Goal: Task Accomplishment & Management: Complete application form

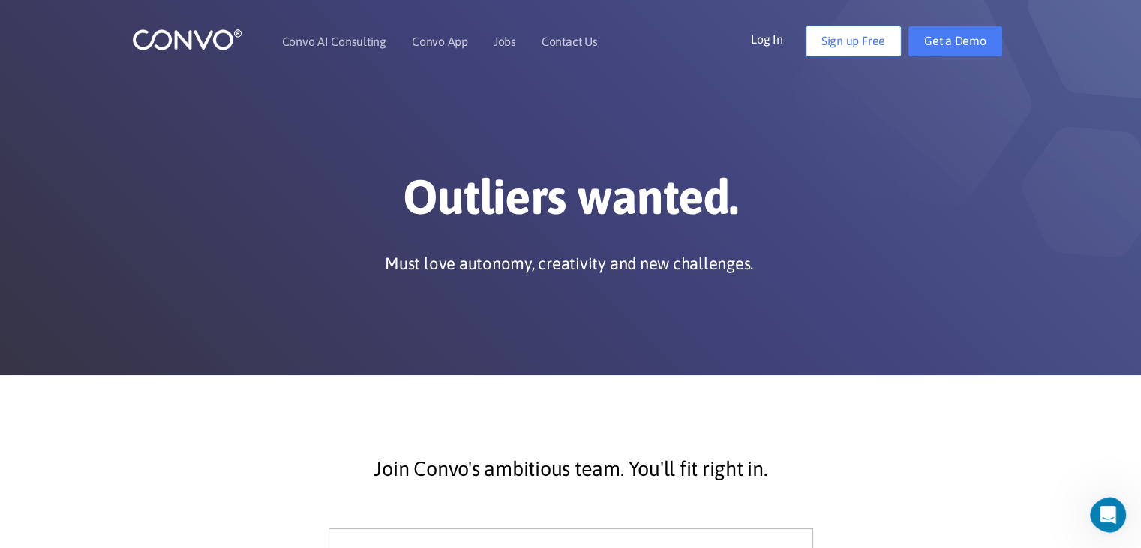
click at [858, 43] on link "Sign up Free" at bounding box center [853, 41] width 95 height 30
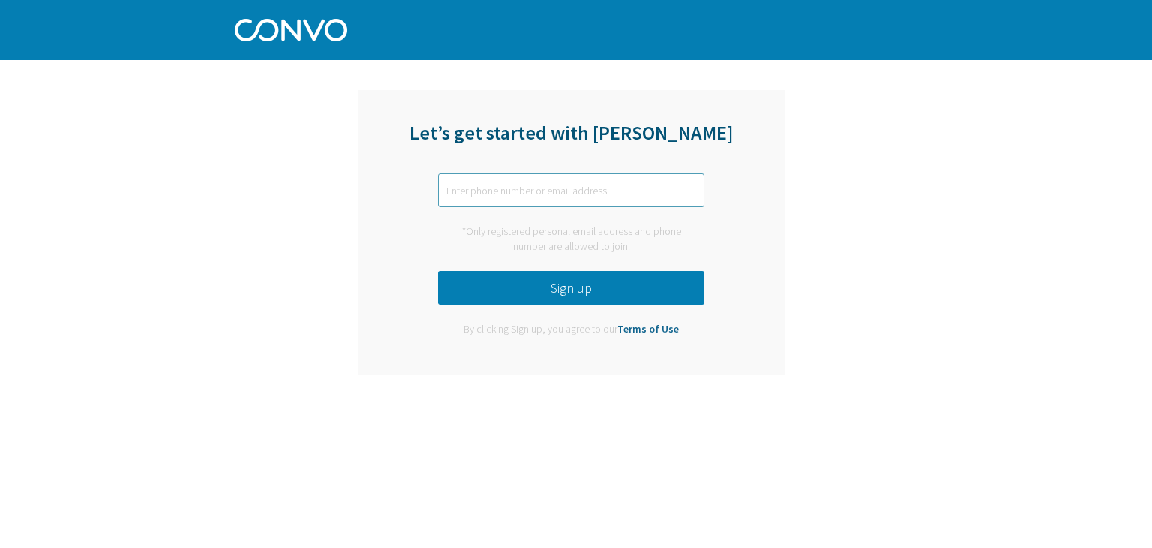
click at [528, 185] on input "text" at bounding box center [571, 190] width 266 height 34
type input "bmwman435@gmail.com"
click at [555, 284] on button "Sign up" at bounding box center [571, 288] width 266 height 34
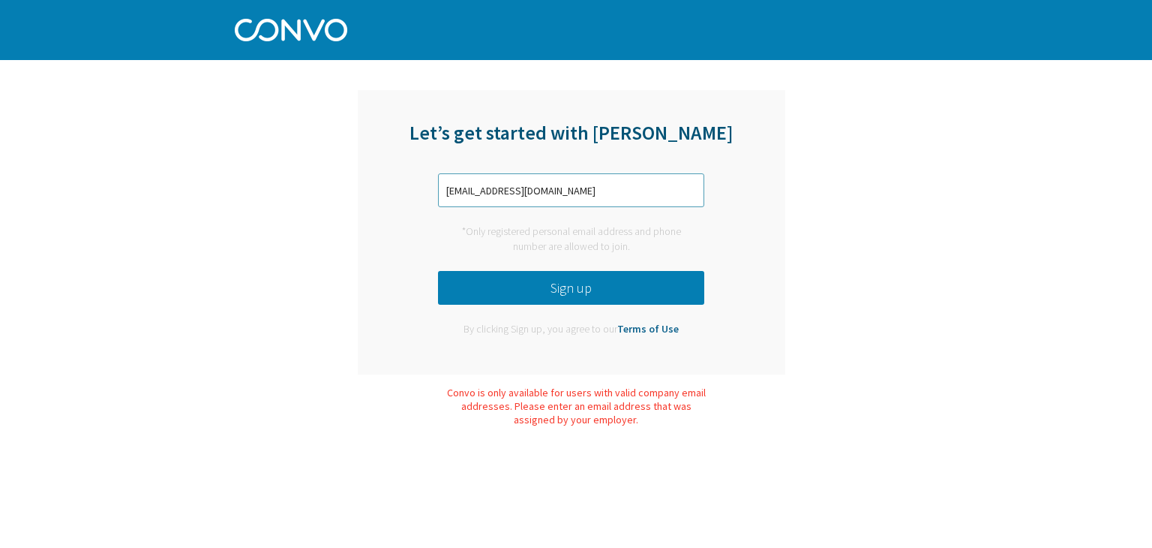
drag, startPoint x: 597, startPoint y: 182, endPoint x: 422, endPoint y: 188, distance: 174.9
click at [422, 188] on div "Let’s get started with Convo bmwman435@gmail.com *Only registered personal emai…" at bounding box center [572, 232] width 428 height 284
click at [342, 180] on div "Let’s get started with Convo bmwman435@gmail.com *Only registered personal emai…" at bounding box center [572, 232] width 590 height 307
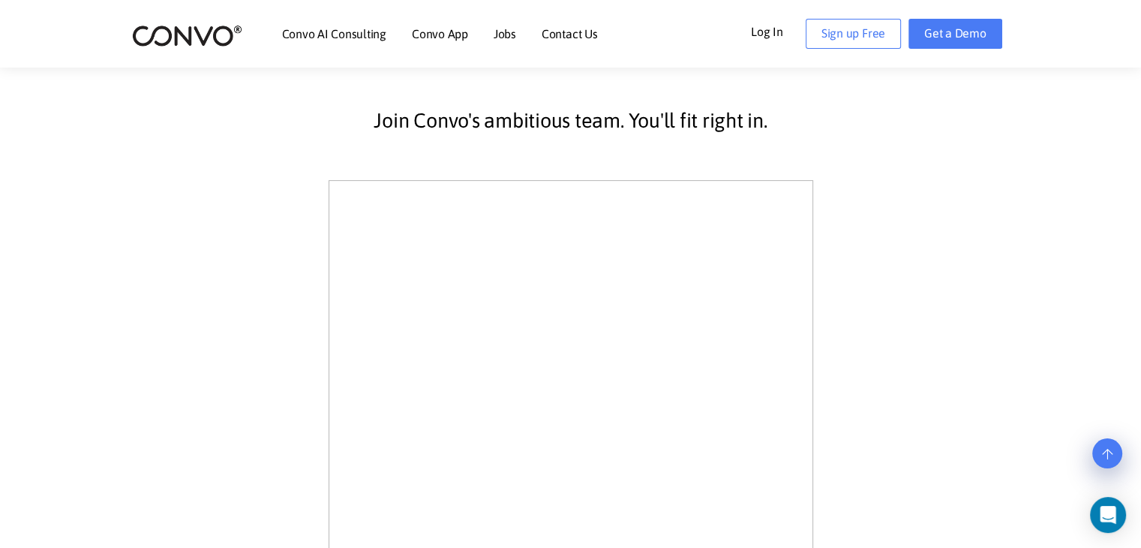
scroll to position [422, 0]
